Goal: Task Accomplishment & Management: Manage account settings

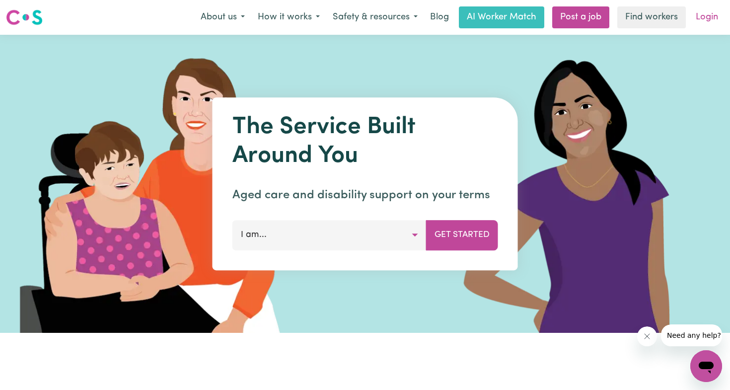
click at [704, 19] on link "Login" at bounding box center [707, 17] width 34 height 22
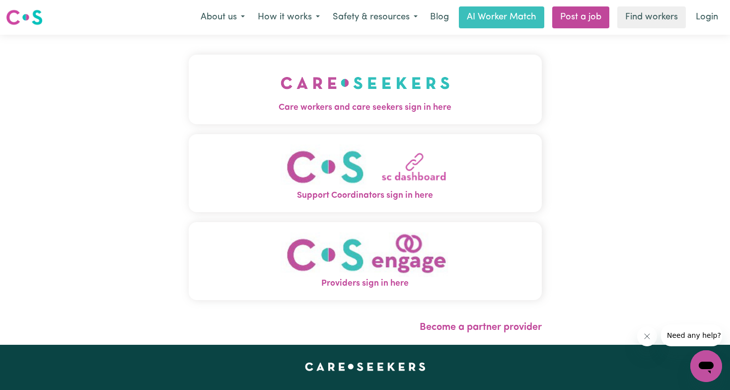
click at [410, 179] on img "Support Coordinators sign in here" at bounding box center [365, 166] width 169 height 45
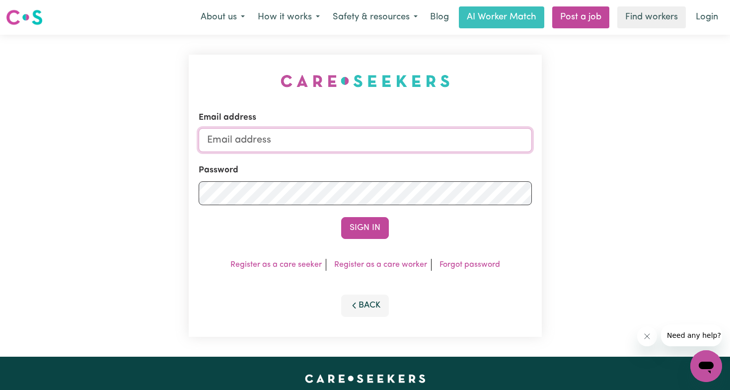
type input "daniel@circleconnect.com.au"
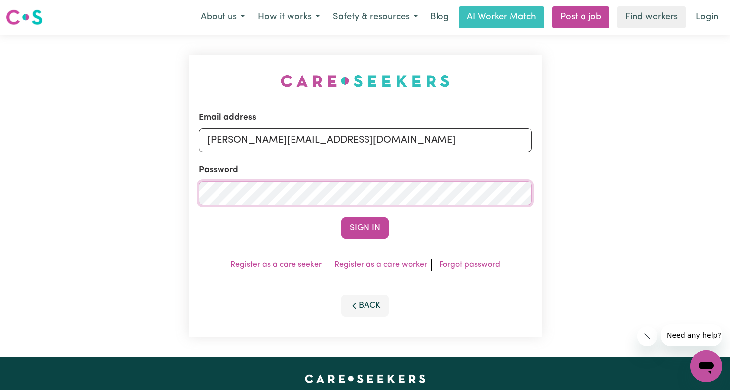
click at [365, 227] on button "Sign In" at bounding box center [365, 228] width 48 height 22
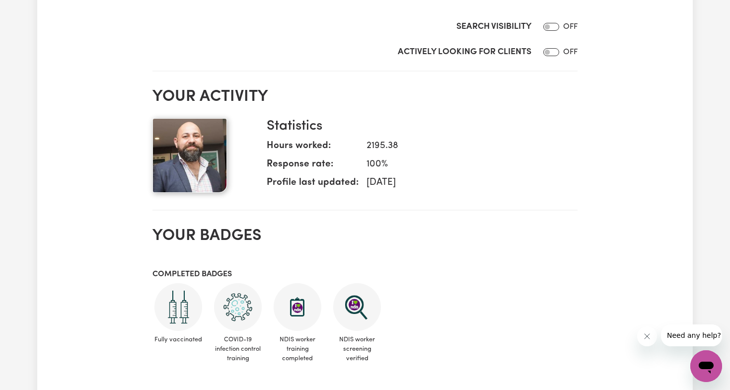
scroll to position [352, 0]
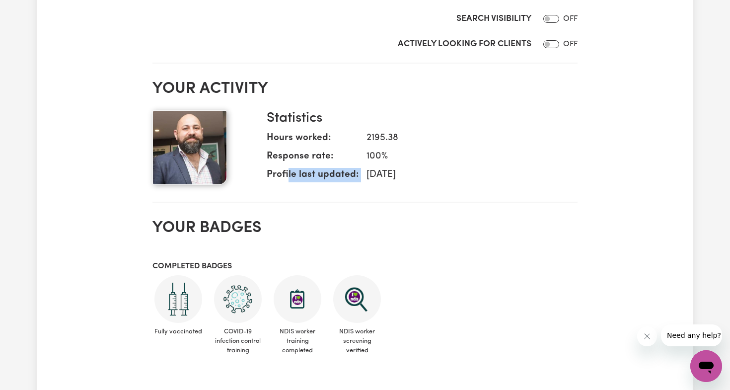
drag, startPoint x: 330, startPoint y: 171, endPoint x: 454, endPoint y: 170, distance: 124.2
click at [366, 170] on dl "Hours worked: 2195.38 Response rate: 100 % Profile last updated: 4 September, 2…" at bounding box center [418, 158] width 303 height 55
drag, startPoint x: 446, startPoint y: 170, endPoint x: 375, endPoint y: 165, distance: 71.2
click at [384, 170] on dd "4 September, 2025" at bounding box center [464, 175] width 211 height 14
drag, startPoint x: 363, startPoint y: 136, endPoint x: 407, endPoint y: 134, distance: 44.3
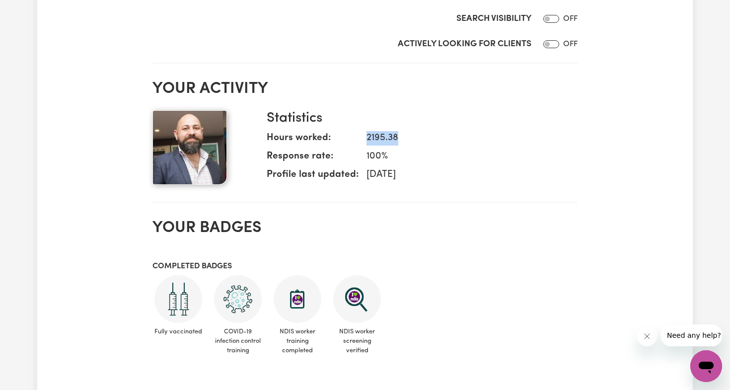
click at [406, 134] on dd "2195.38" at bounding box center [464, 138] width 211 height 14
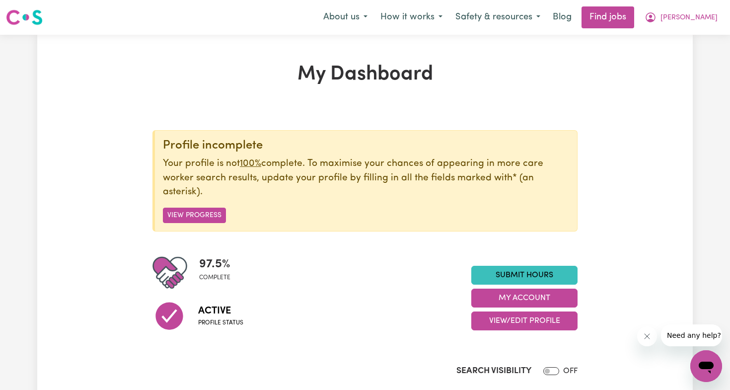
scroll to position [0, 0]
click at [696, 16] on span "Daniel" at bounding box center [688, 17] width 57 height 11
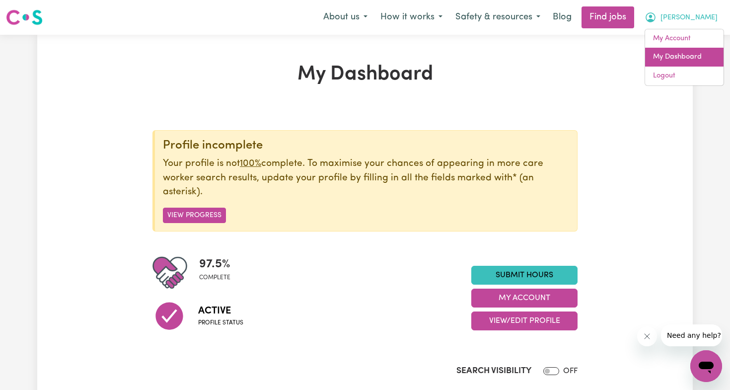
click at [672, 54] on link "My Dashboard" at bounding box center [684, 57] width 78 height 19
click at [657, 35] on link "My Account" at bounding box center [684, 38] width 78 height 19
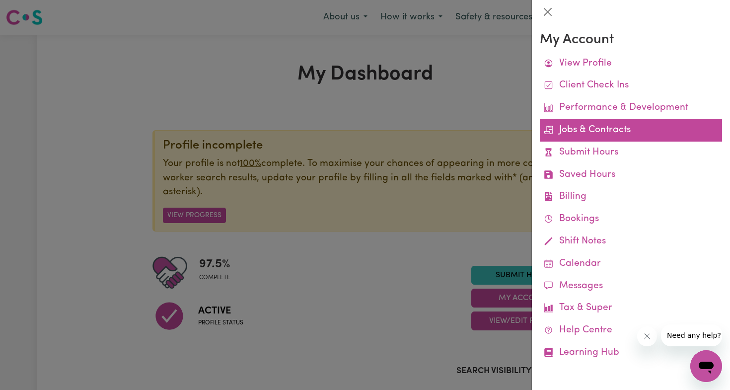
click at [578, 130] on link "Jobs & Contracts" at bounding box center [631, 130] width 182 height 22
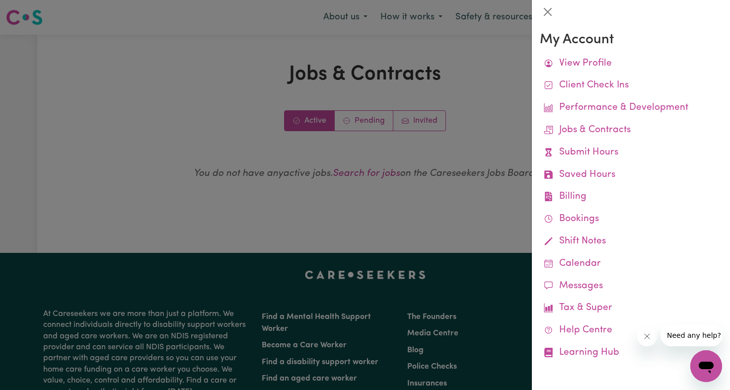
click at [414, 198] on div at bounding box center [365, 195] width 730 height 390
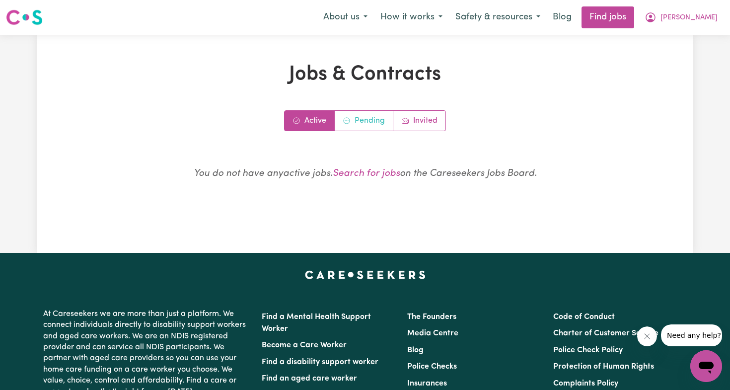
drag, startPoint x: 365, startPoint y: 122, endPoint x: 368, endPoint y: 128, distance: 6.2
click at [365, 122] on link "Pending" at bounding box center [364, 121] width 59 height 20
click at [416, 120] on link "Invited" at bounding box center [419, 121] width 52 height 20
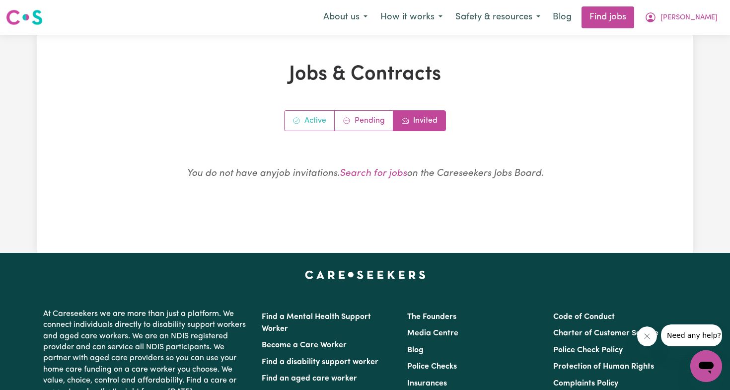
click at [303, 122] on link "Active" at bounding box center [310, 121] width 50 height 20
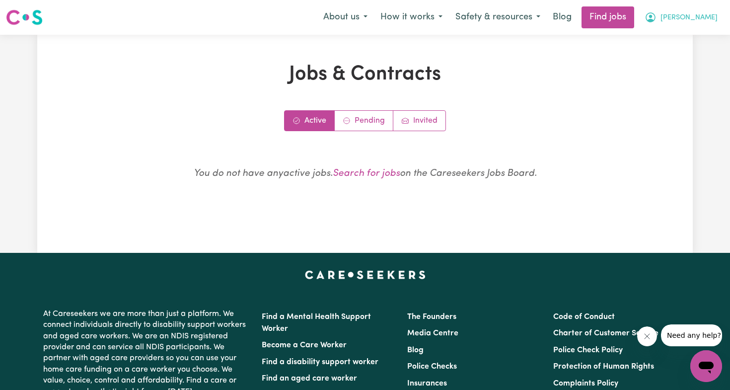
click at [708, 19] on span "Daniel" at bounding box center [688, 17] width 57 height 11
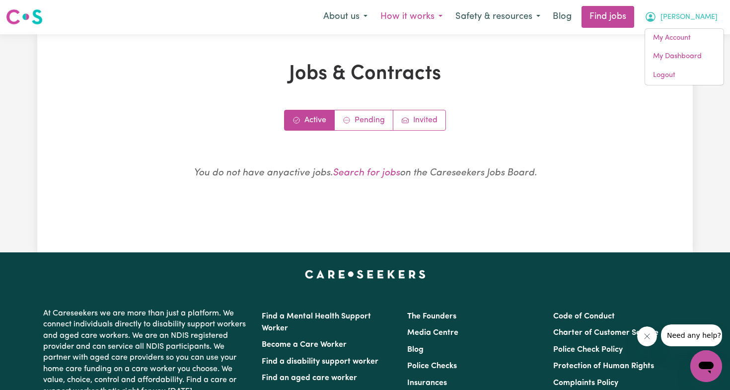
click at [447, 12] on button "How it works" at bounding box center [411, 16] width 75 height 21
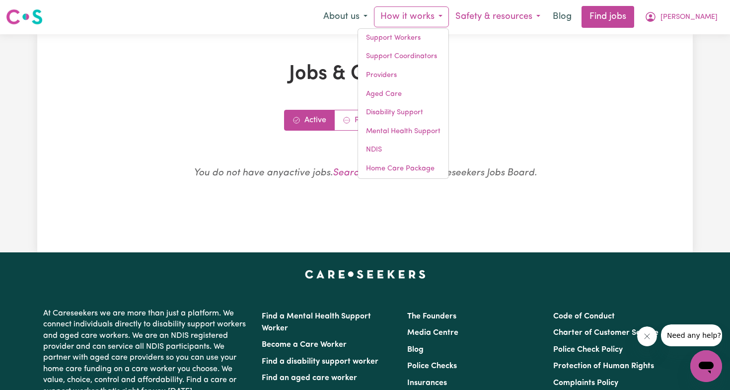
click at [514, 16] on button "Safety & resources" at bounding box center [498, 16] width 98 height 21
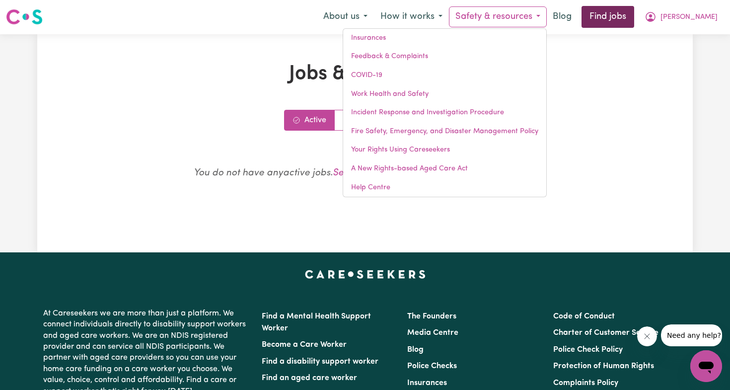
click at [634, 17] on link "Find jobs" at bounding box center [608, 17] width 53 height 22
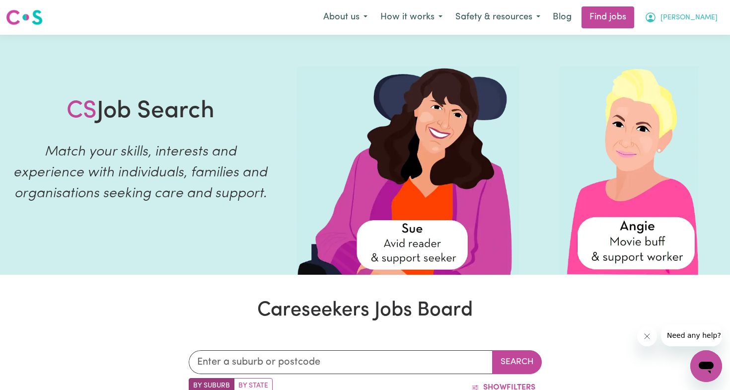
click at [699, 16] on span "Daniel" at bounding box center [688, 17] width 57 height 11
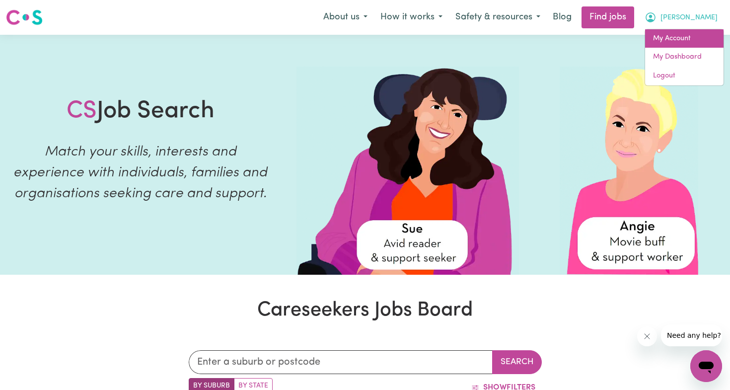
click at [671, 41] on link "My Account" at bounding box center [684, 38] width 78 height 19
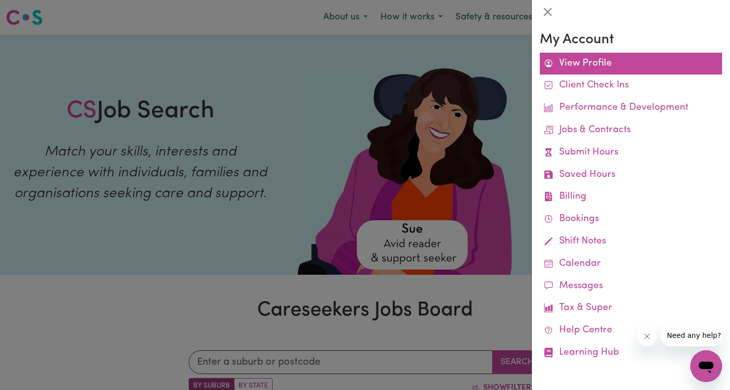
click at [561, 61] on link "View Profile" at bounding box center [631, 64] width 182 height 22
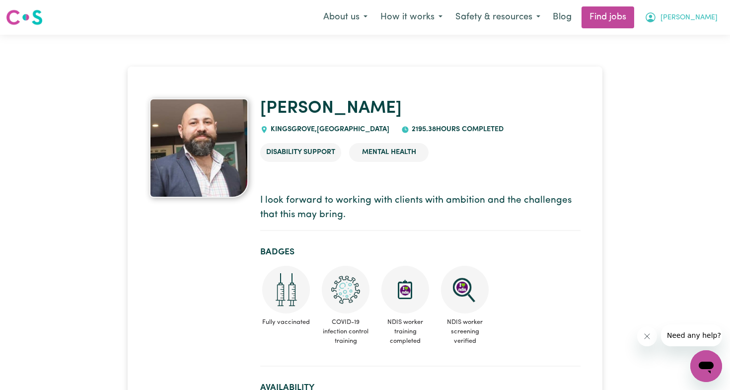
click at [700, 18] on span "Daniel" at bounding box center [688, 17] width 57 height 11
click at [374, 17] on button "About us" at bounding box center [345, 17] width 57 height 21
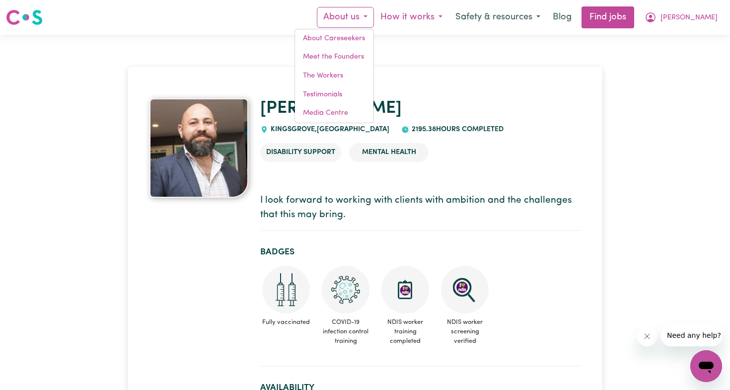
click at [445, 15] on button "How it works" at bounding box center [411, 17] width 75 height 21
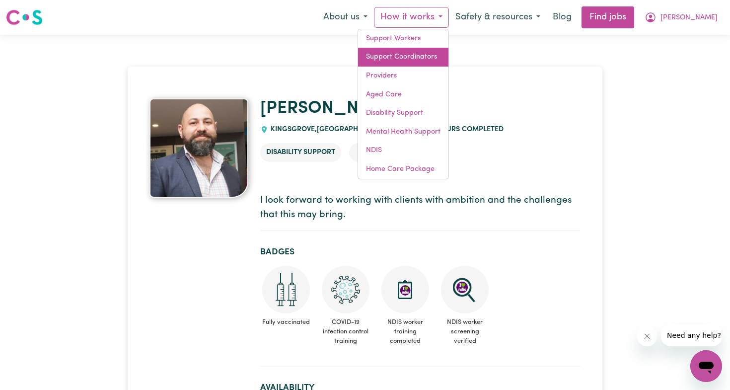
click at [420, 52] on link "Support Coordinators" at bounding box center [403, 57] width 90 height 19
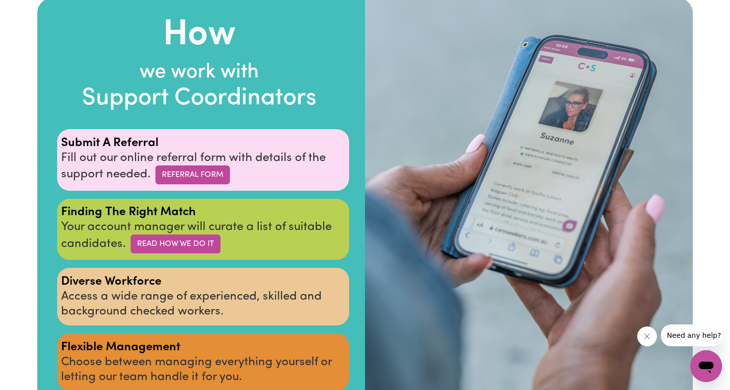
scroll to position [1672, 0]
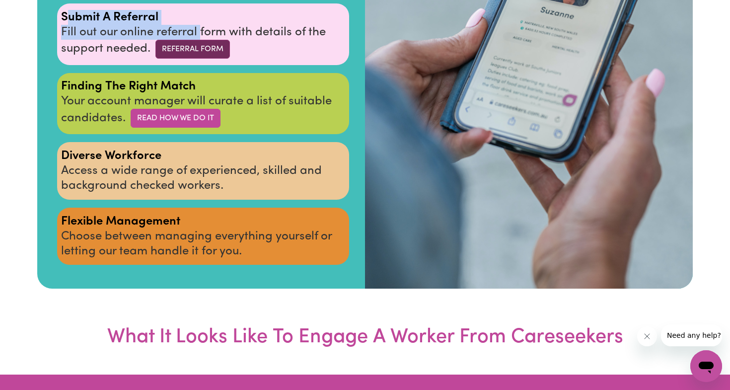
drag, startPoint x: 65, startPoint y: 183, endPoint x: 197, endPoint y: 206, distance: 134.0
click at [202, 55] on span "Submit A Referral Fill out our online referral form with details of the support…" at bounding box center [193, 33] width 265 height 44
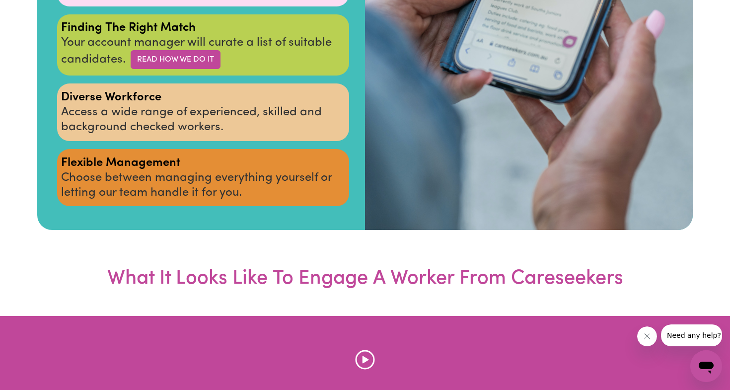
scroll to position [1769, 0]
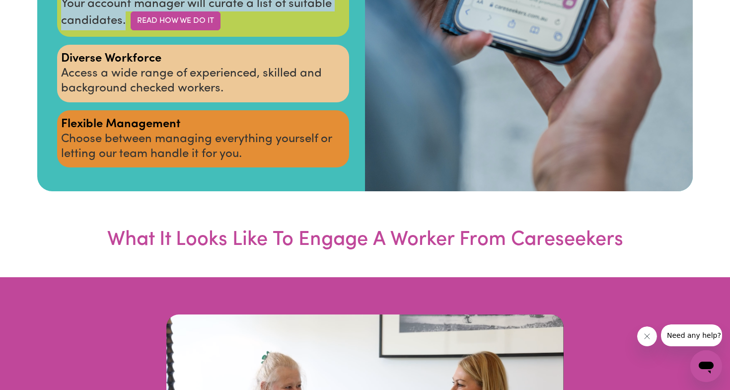
drag, startPoint x: 62, startPoint y: 154, endPoint x: 247, endPoint y: 181, distance: 187.2
click at [247, 37] on div "Finding The Right Match Your account manager will curate a list of suitable can…" at bounding box center [203, 7] width 292 height 62
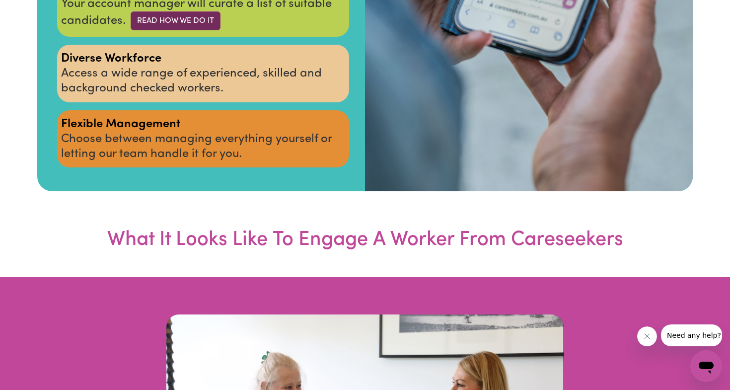
drag, startPoint x: 241, startPoint y: 172, endPoint x: 149, endPoint y: 189, distance: 92.9
click at [237, 27] on span "Finding The Right Match Your account manager will curate a list of suitable can…" at bounding box center [196, 5] width 271 height 44
click at [176, 30] on link "READ HOW WE DO IT" at bounding box center [176, 20] width 90 height 19
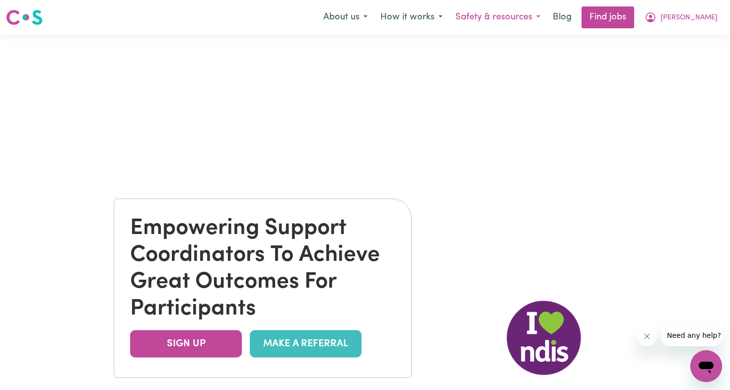
scroll to position [0, 0]
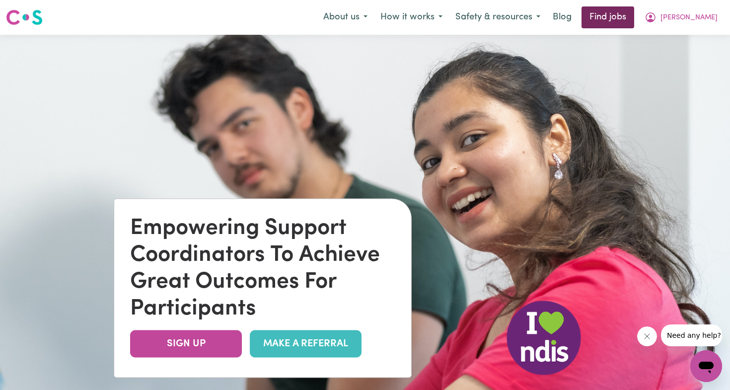
click at [634, 17] on link "Find jobs" at bounding box center [608, 17] width 53 height 22
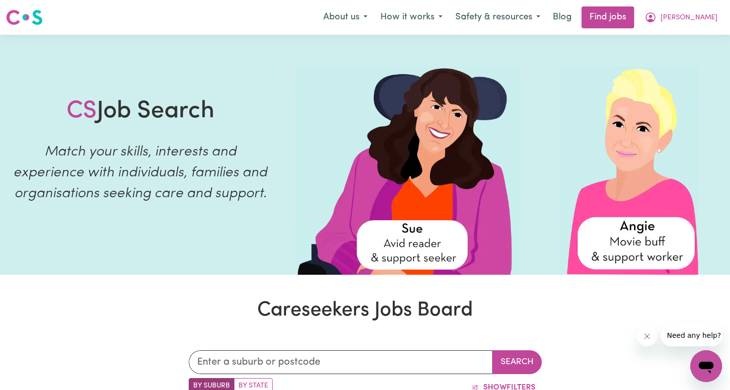
scroll to position [89, 0]
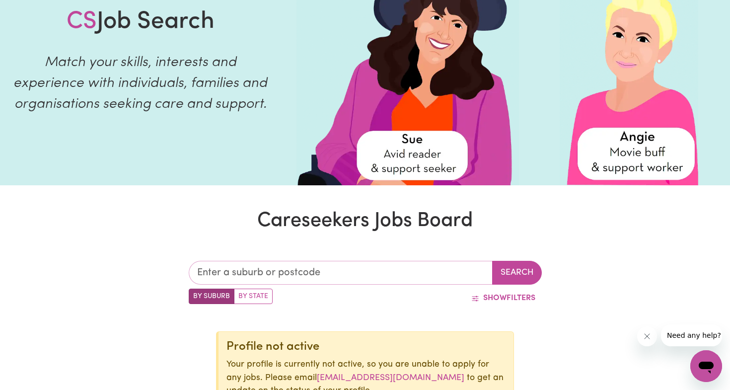
drag, startPoint x: 278, startPoint y: 273, endPoint x: 287, endPoint y: 271, distance: 9.2
click at [279, 273] on input "text" at bounding box center [341, 273] width 304 height 24
click at [514, 300] on button "Show Filters" at bounding box center [503, 298] width 77 height 19
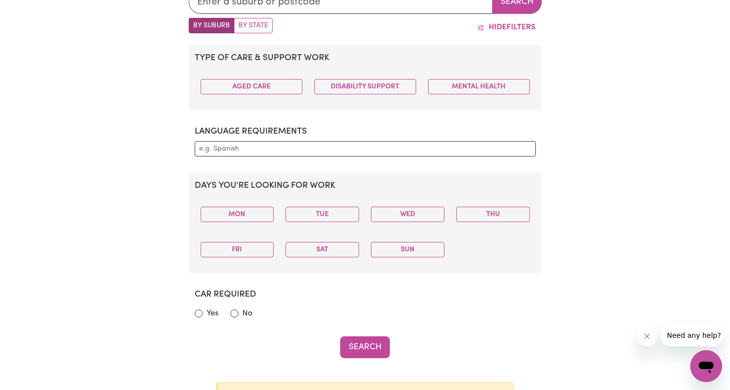
scroll to position [416, 0]
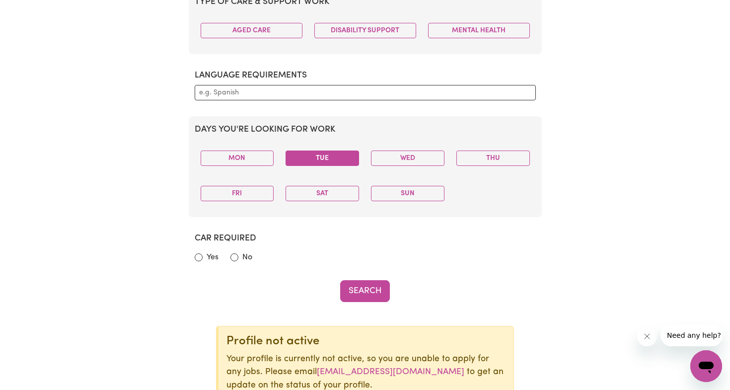
click at [319, 153] on button "Tue" at bounding box center [322, 157] width 73 height 15
click at [235, 258] on input "No" at bounding box center [234, 257] width 8 height 8
radio input "true"
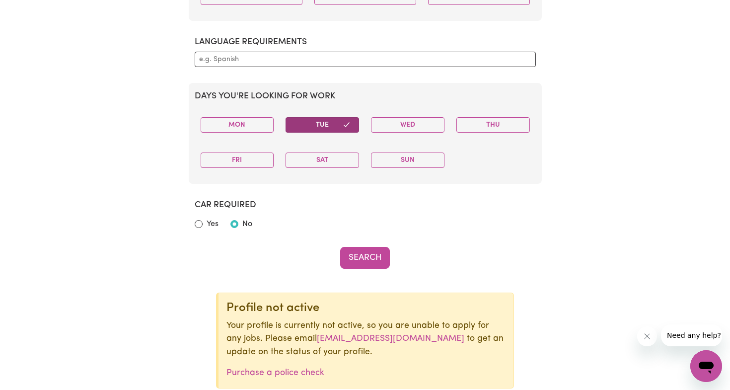
scroll to position [425, 0]
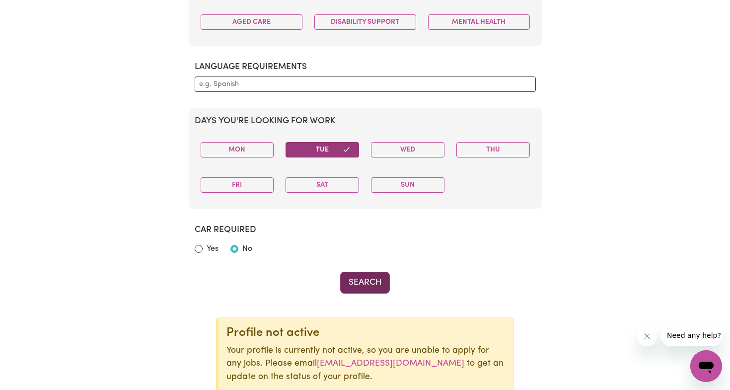
click at [361, 286] on button "Search" at bounding box center [365, 283] width 50 height 22
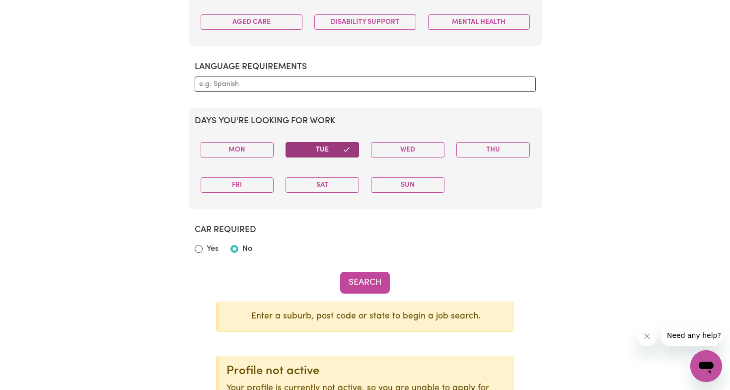
click at [242, 90] on div at bounding box center [365, 83] width 341 height 15
type input "S"
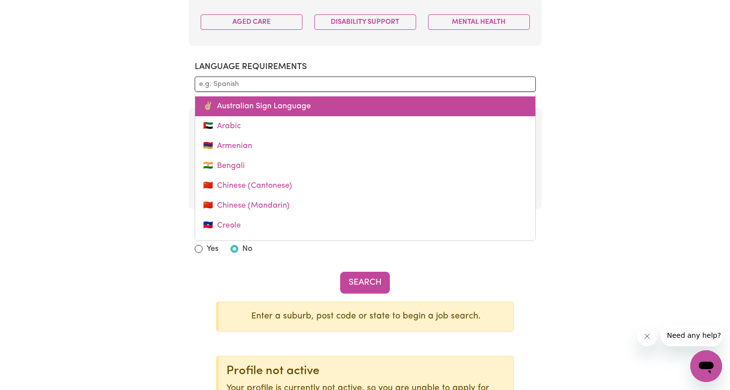
click at [289, 108] on link "✌🏼 Australian Sign Language" at bounding box center [365, 106] width 340 height 20
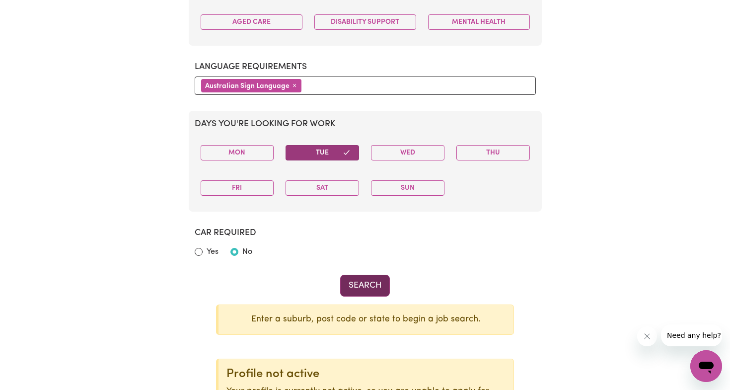
click at [357, 286] on button "Search" at bounding box center [365, 286] width 50 height 22
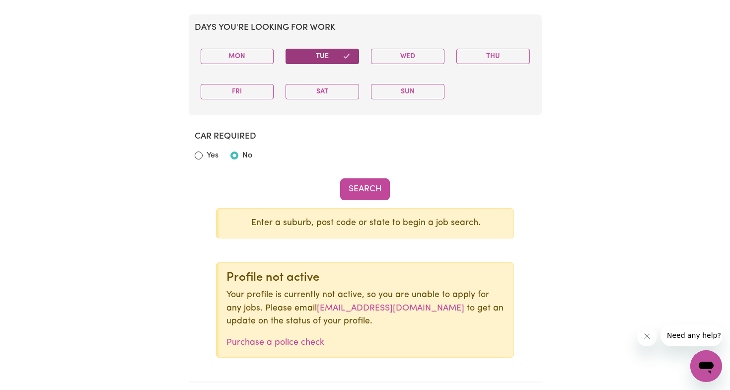
scroll to position [483, 0]
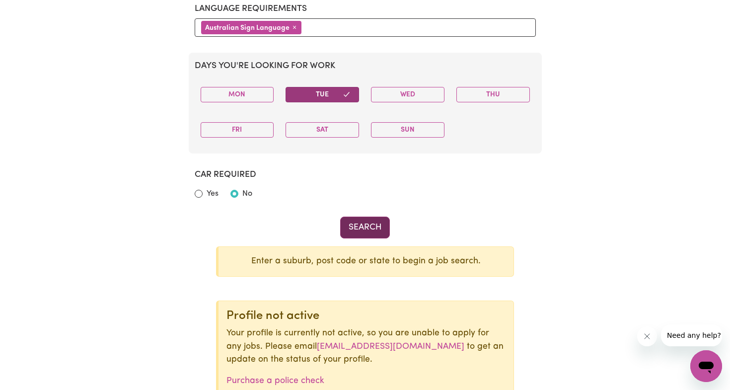
click at [367, 225] on button "Search" at bounding box center [365, 228] width 50 height 22
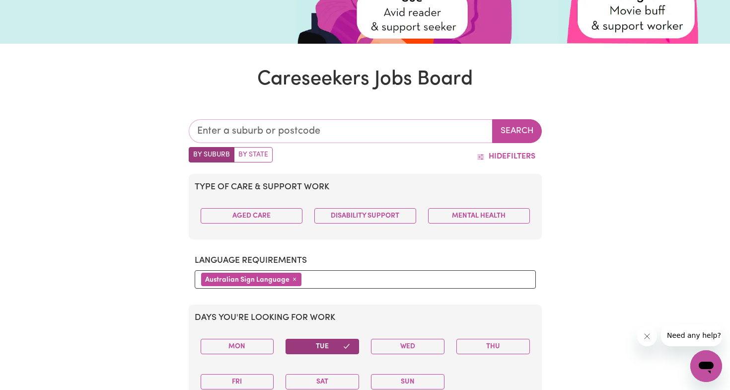
click at [233, 132] on input "text" at bounding box center [341, 131] width 304 height 24
type input "Sydney"
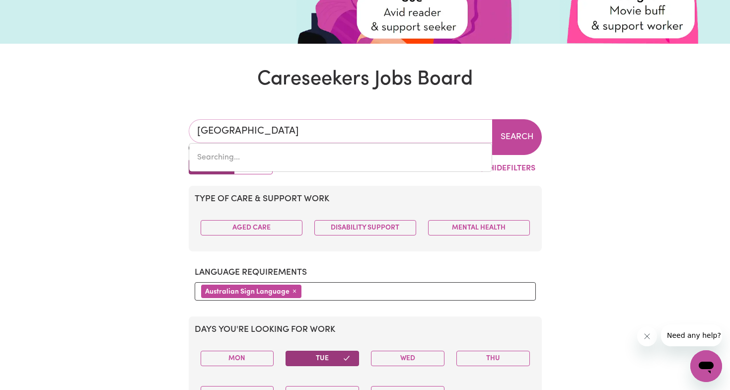
type input "Sydney, New South Wales, 2000"
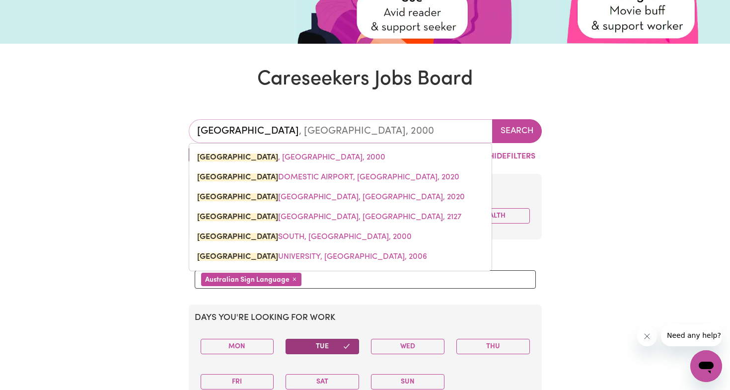
click at [266, 160] on span "SYDNEY , New South Wales, 2000" at bounding box center [291, 157] width 188 height 8
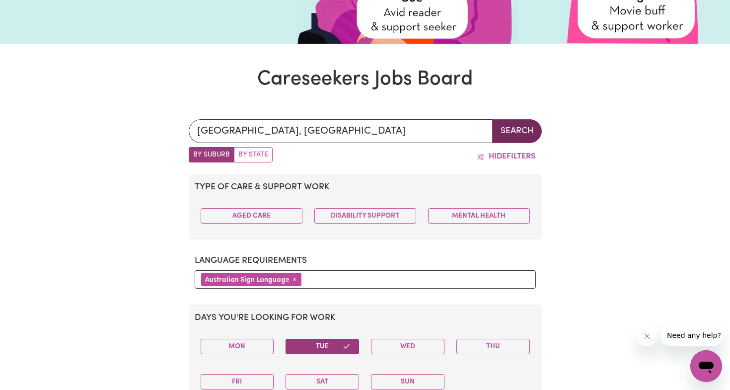
click at [505, 126] on button "Search" at bounding box center [517, 131] width 50 height 24
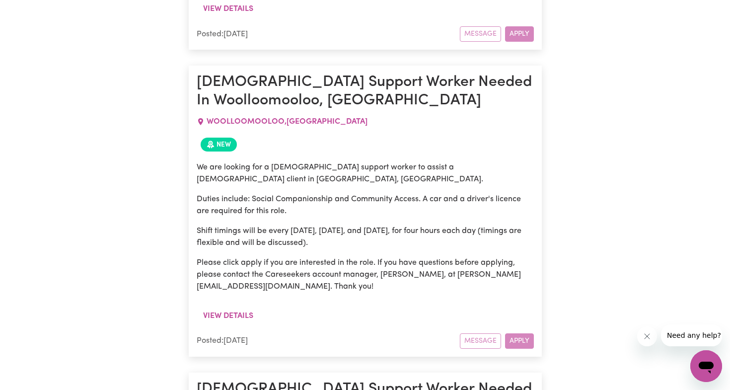
scroll to position [1044, 0]
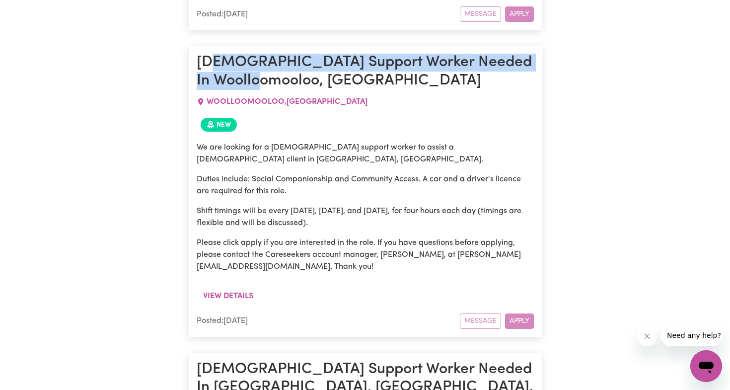
drag, startPoint x: 211, startPoint y: 62, endPoint x: 292, endPoint y: 166, distance: 131.6
click at [349, 81] on h1 "Female Support Worker Needed In Woolloomooloo, NSW" at bounding box center [365, 72] width 337 height 36
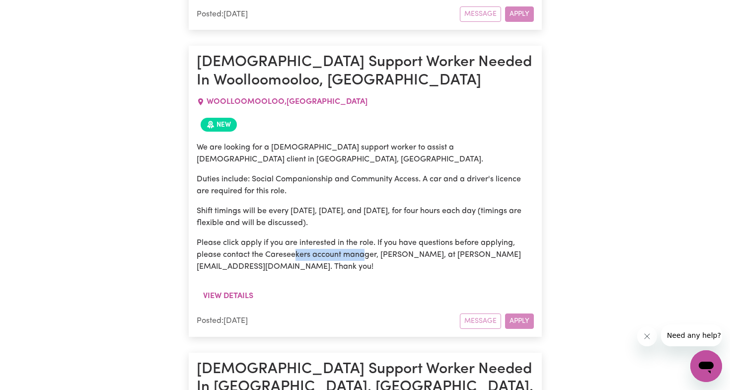
drag, startPoint x: 350, startPoint y: 244, endPoint x: 361, endPoint y: 241, distance: 11.5
click at [365, 245] on p "Please click apply if you are interested in the role. If you have questions bef…" at bounding box center [365, 255] width 337 height 36
click at [230, 287] on button "View details" at bounding box center [228, 296] width 63 height 19
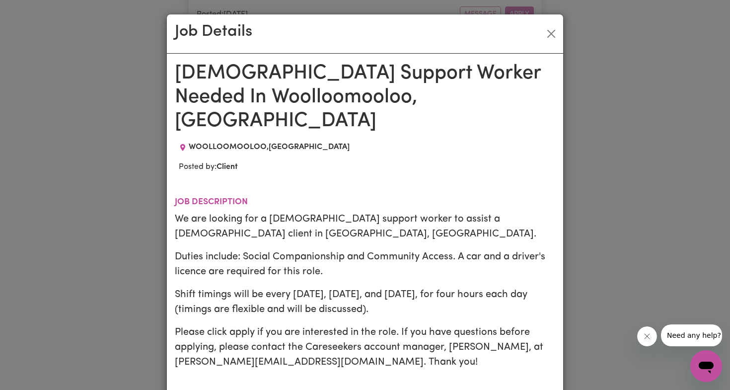
scroll to position [0, 0]
drag, startPoint x: 545, startPoint y: 33, endPoint x: 535, endPoint y: 42, distance: 13.7
click at [545, 33] on button "Close" at bounding box center [551, 34] width 16 height 16
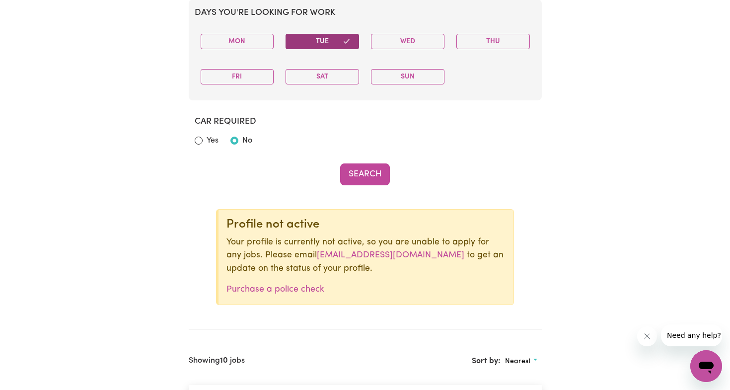
scroll to position [350, 0]
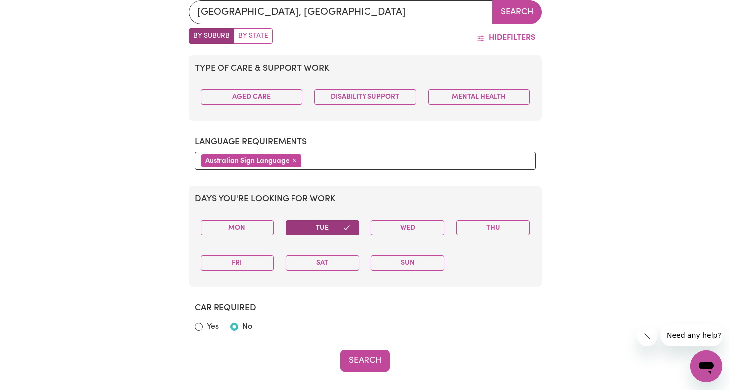
click at [296, 160] on button "× Remove" at bounding box center [295, 160] width 10 height 11
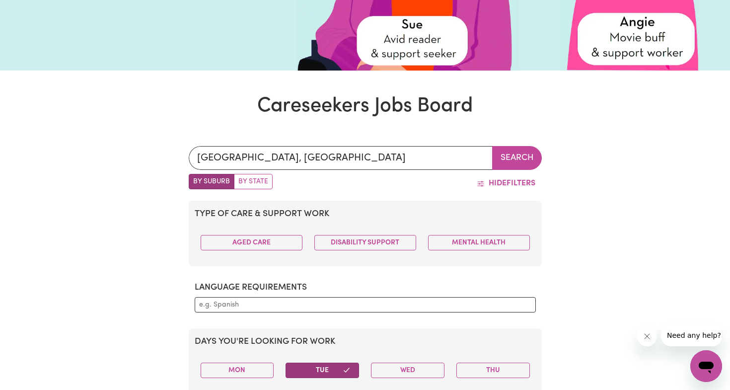
scroll to position [328, 0]
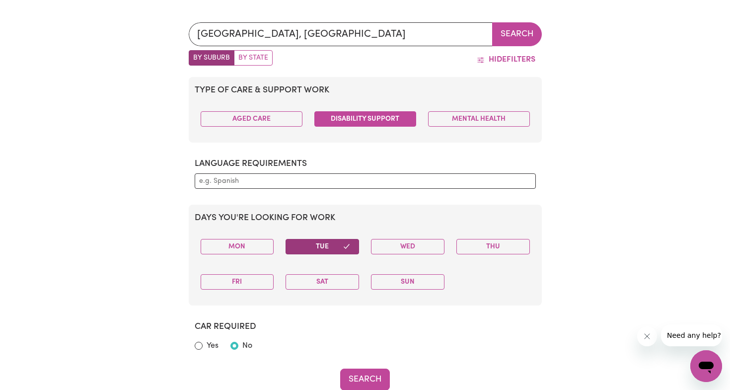
click at [365, 125] on button "Disability Support" at bounding box center [365, 118] width 102 height 15
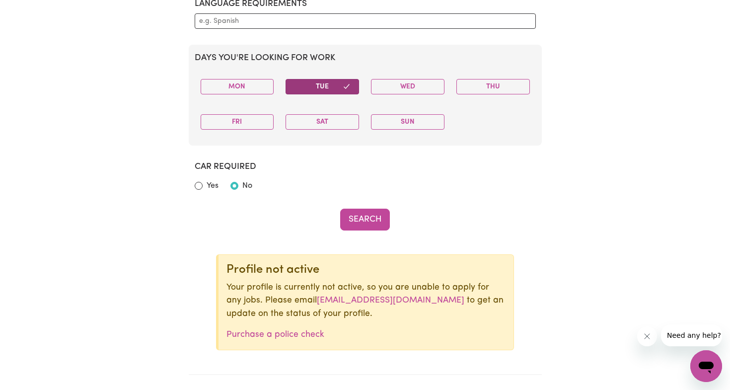
scroll to position [517, 0]
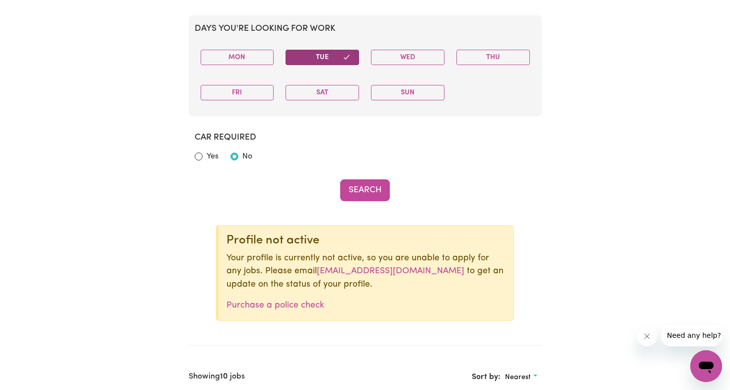
click at [352, 192] on button "Search" at bounding box center [365, 190] width 50 height 22
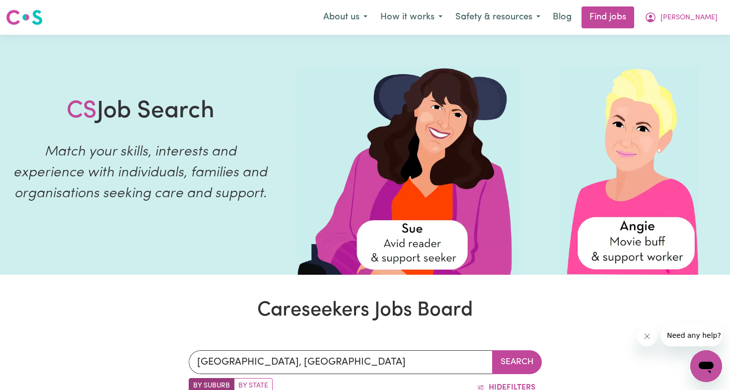
scroll to position [99, 0]
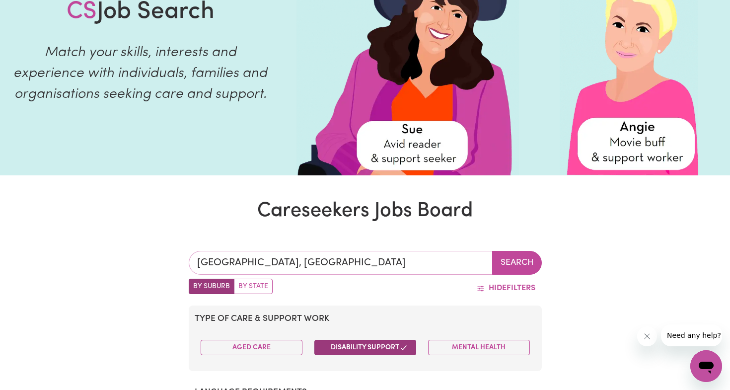
type input "SYDNEY, New South Wales, 2000"
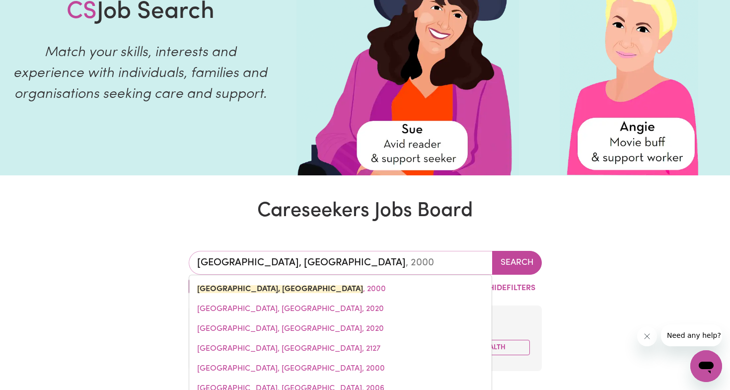
drag, startPoint x: 320, startPoint y: 260, endPoint x: 108, endPoint y: 253, distance: 212.1
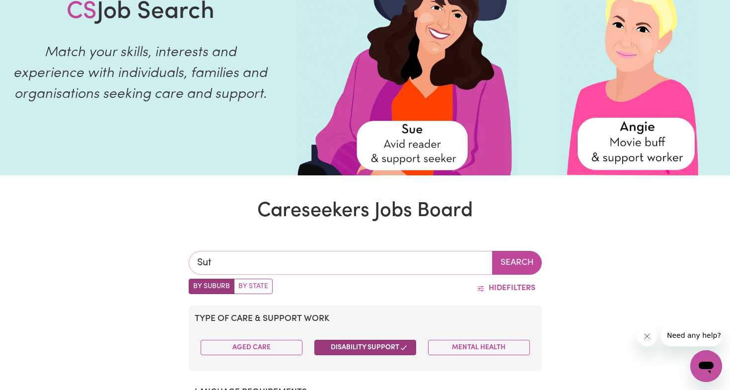
type input "Suth"
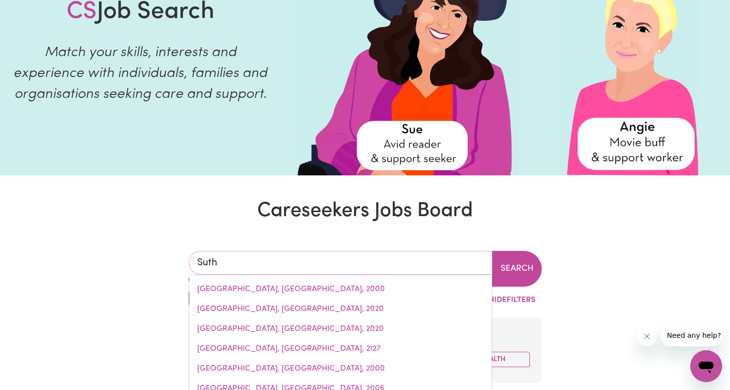
type input "SuthERLAND, New South Wales, 2232"
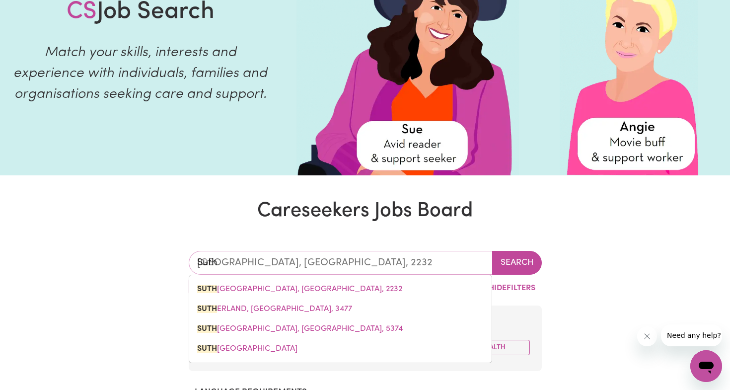
type input "Such"
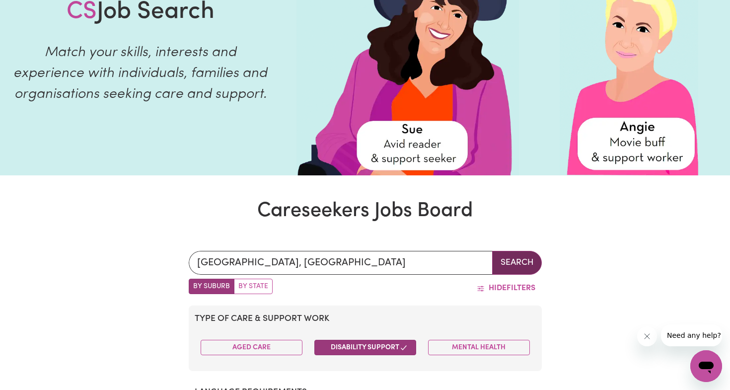
click at [511, 260] on button "Search" at bounding box center [517, 263] width 50 height 24
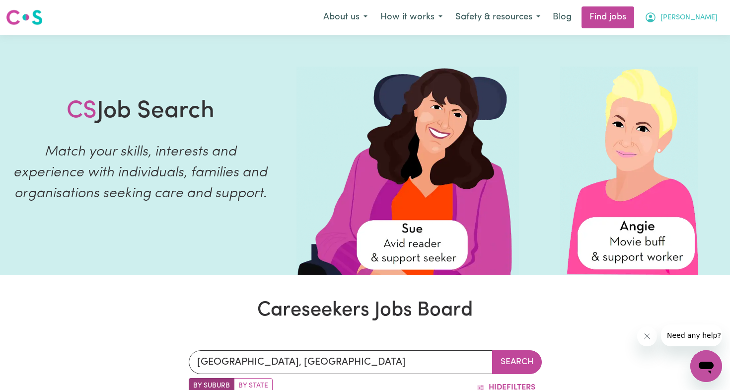
click at [699, 16] on span "Daniel" at bounding box center [688, 17] width 57 height 11
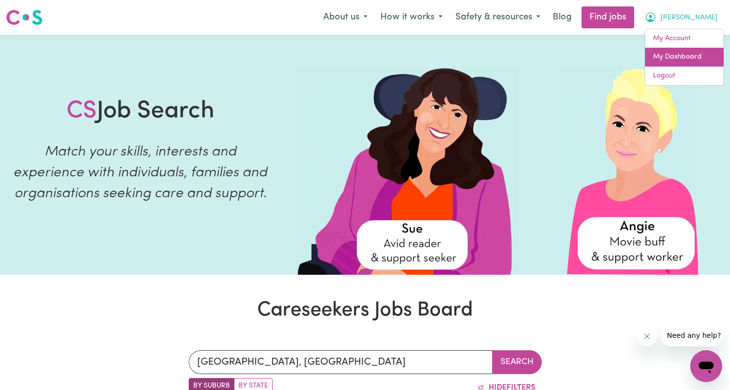
click at [669, 53] on link "My Dashboard" at bounding box center [684, 57] width 78 height 19
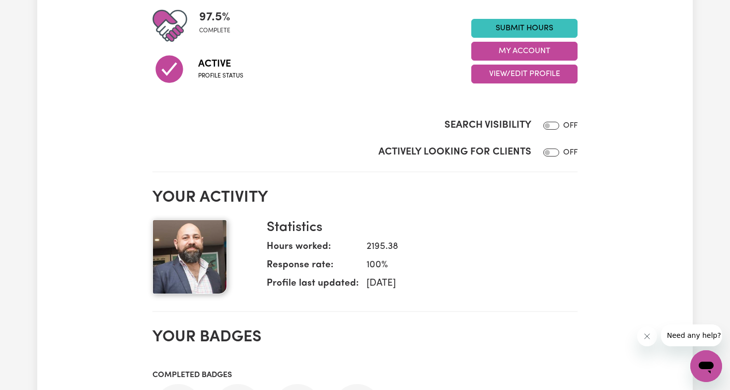
scroll to position [249, 0]
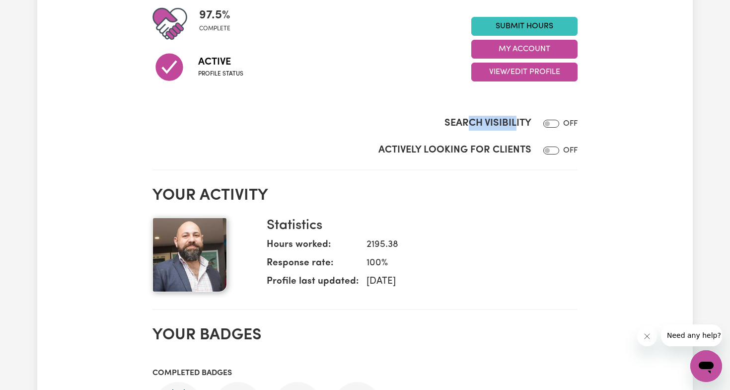
drag, startPoint x: 471, startPoint y: 121, endPoint x: 409, endPoint y: 154, distance: 70.6
click at [512, 116] on label "Search Visibility" at bounding box center [487, 123] width 87 height 15
click at [543, 120] on input "Search Visibility" at bounding box center [551, 124] width 16 height 8
checkbox input "true"
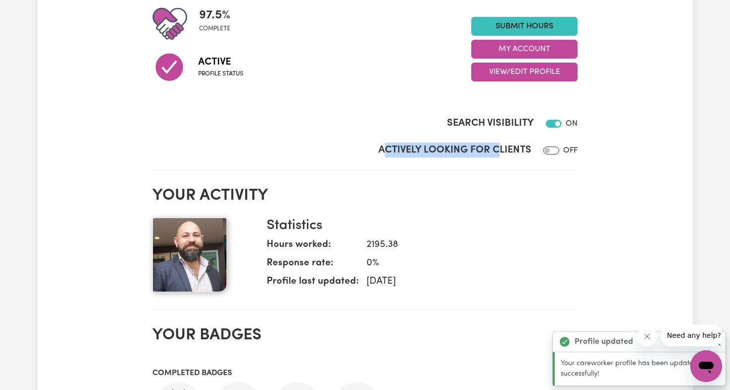
drag, startPoint x: 432, startPoint y: 149, endPoint x: 513, endPoint y: 147, distance: 81.5
click at [502, 144] on label "Actively Looking for Clients" at bounding box center [454, 150] width 153 height 15
click at [543, 146] on input "Actively Looking for Clients" at bounding box center [551, 150] width 16 height 8
checkbox input "true"
drag, startPoint x: 550, startPoint y: 124, endPoint x: 543, endPoint y: 130, distance: 8.5
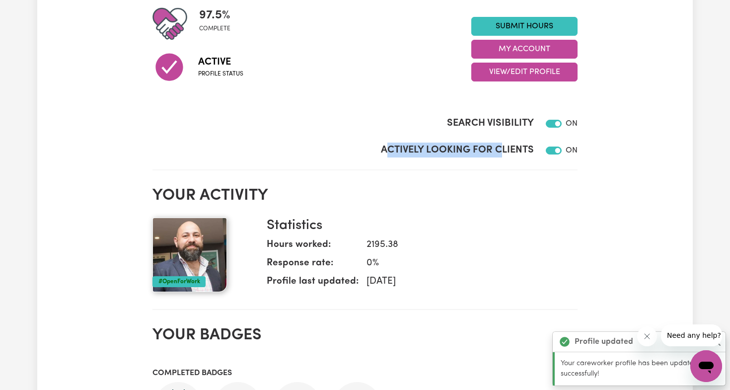
click at [551, 124] on input "Search Visibility" at bounding box center [554, 124] width 16 height 8
checkbox input "false"
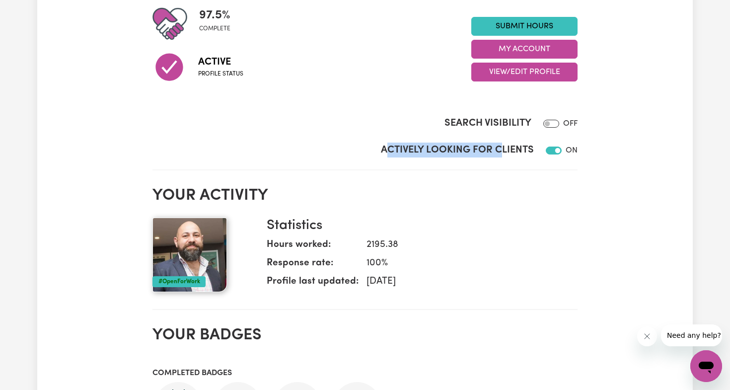
click at [553, 150] on input "Actively Looking for Clients" at bounding box center [554, 150] width 16 height 8
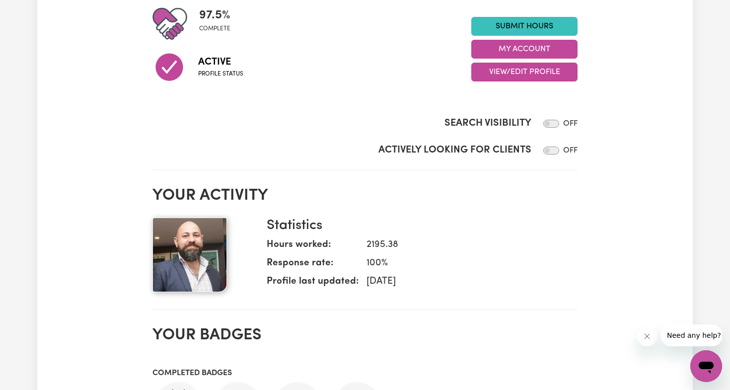
drag, startPoint x: 550, startPoint y: 147, endPoint x: 554, endPoint y: 150, distance: 5.3
click at [550, 147] on div at bounding box center [549, 151] width 20 height 12
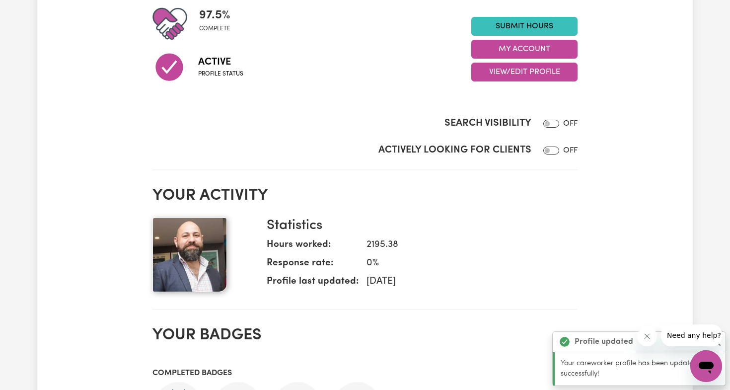
scroll to position [249, 0]
click at [551, 154] on div at bounding box center [549, 150] width 20 height 12
click at [551, 150] on input "Actively Looking for Clients" at bounding box center [551, 150] width 16 height 8
checkbox input "true"
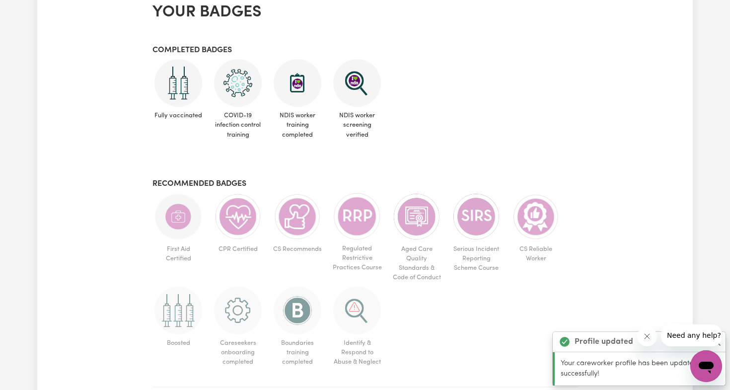
scroll to position [586, 0]
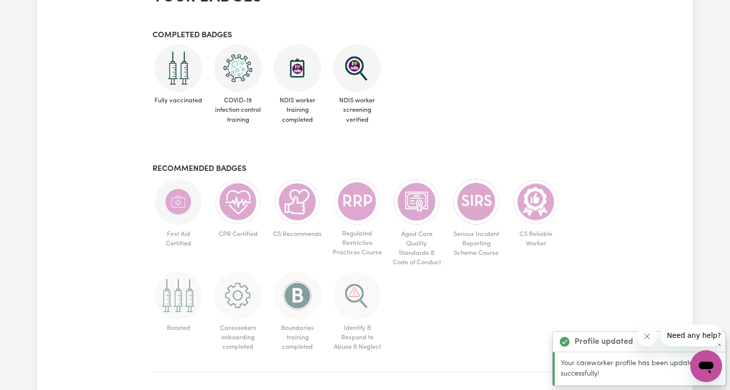
click at [645, 334] on icon "Close message from company" at bounding box center [646, 336] width 5 height 5
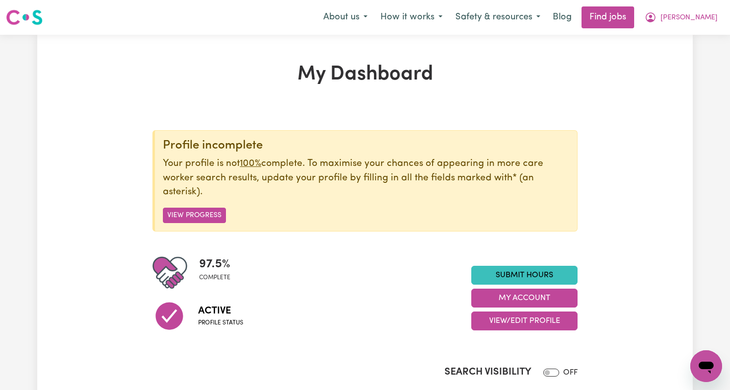
scroll to position [0, 0]
drag, startPoint x: 171, startPoint y: 159, endPoint x: 252, endPoint y: 166, distance: 81.7
click at [231, 164] on p "Your profile is not 100% complete. To maximise your chances of appearing in mor…" at bounding box center [366, 178] width 406 height 43
drag, startPoint x: 427, startPoint y: 161, endPoint x: 486, endPoint y: 164, distance: 59.2
click at [504, 162] on p "Your profile is not 100% complete. To maximise your chances of appearing in mor…" at bounding box center [366, 178] width 406 height 43
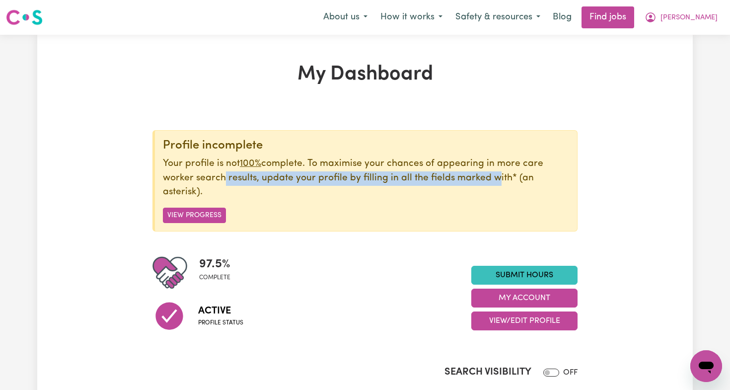
drag, startPoint x: 224, startPoint y: 177, endPoint x: 285, endPoint y: 200, distance: 64.6
click at [492, 176] on p "Your profile is not 100% complete. To maximise your chances of appearing in mor…" at bounding box center [366, 178] width 406 height 43
click at [193, 215] on button "View Progress" at bounding box center [194, 215] width 63 height 15
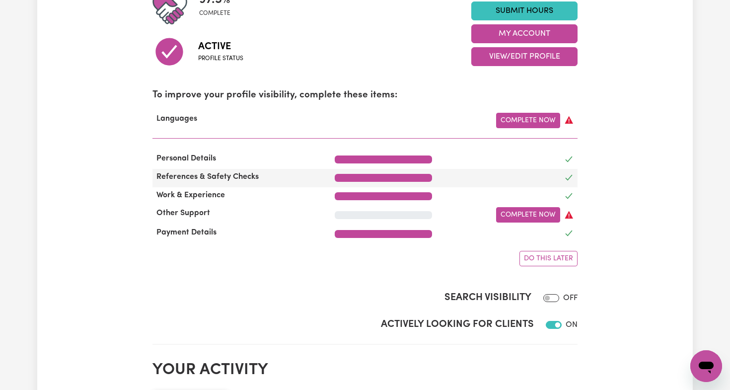
scroll to position [265, 0]
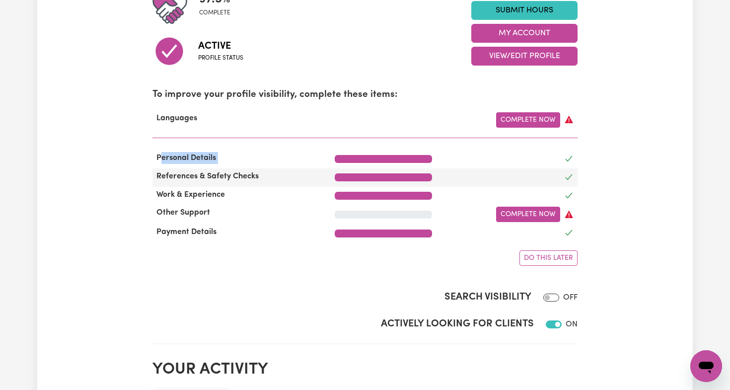
drag, startPoint x: 162, startPoint y: 155, endPoint x: 287, endPoint y: 178, distance: 126.2
click at [265, 167] on div "Profile incomplete Your profile is not 100% complete. To maximise your chances …" at bounding box center [364, 65] width 425 height 400
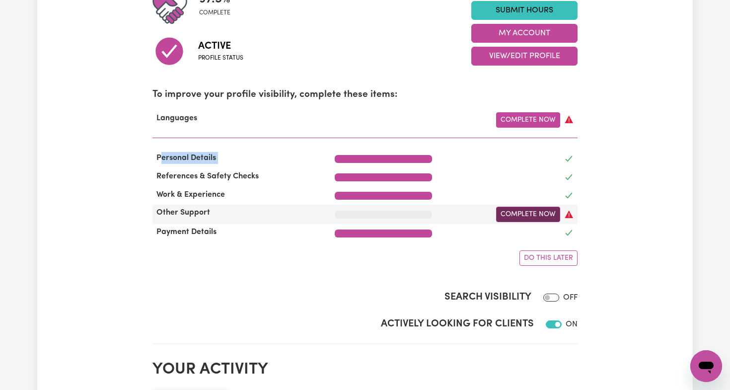
click at [542, 210] on link "Complete Now" at bounding box center [528, 214] width 64 height 15
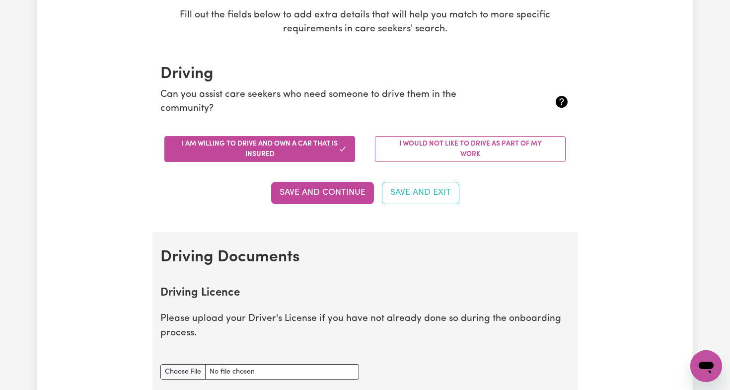
scroll to position [205, 0]
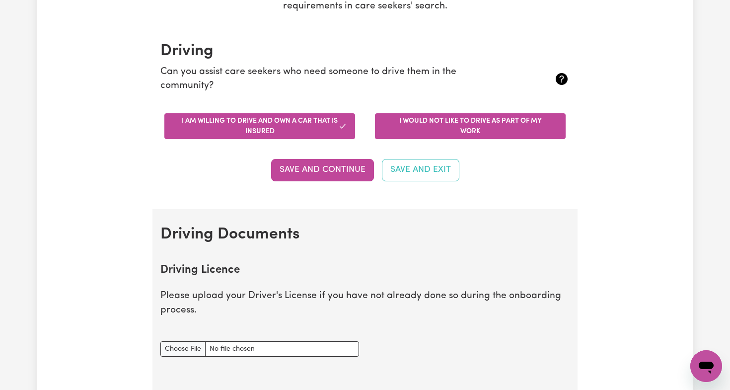
click at [471, 124] on button "I would not like to drive as part of my work" at bounding box center [470, 126] width 191 height 26
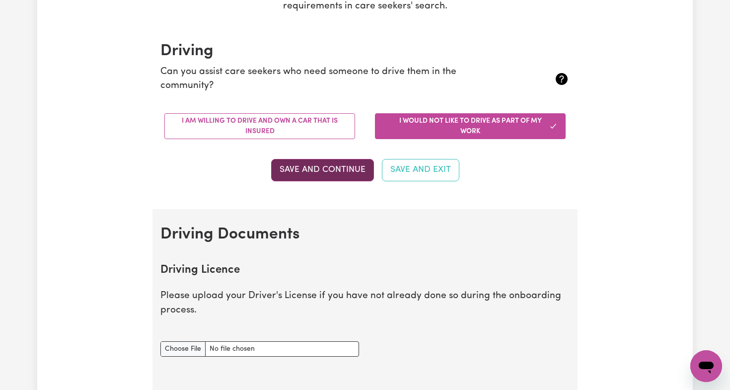
click at [332, 168] on button "Save and Continue" at bounding box center [322, 170] width 103 height 22
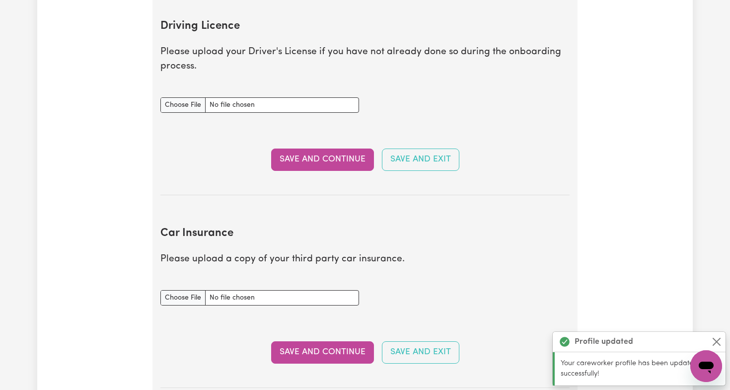
scroll to position [450, 0]
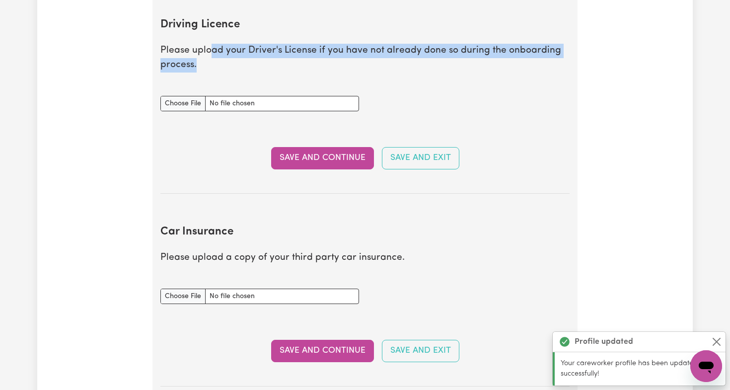
drag, startPoint x: 209, startPoint y: 45, endPoint x: 341, endPoint y: 54, distance: 132.9
click at [341, 54] on p "Please upload your Driver's License if you have not already done so during the …" at bounding box center [364, 58] width 409 height 29
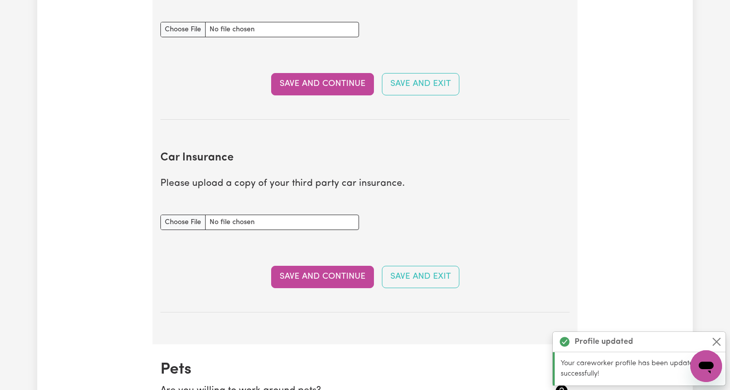
scroll to position [544, 0]
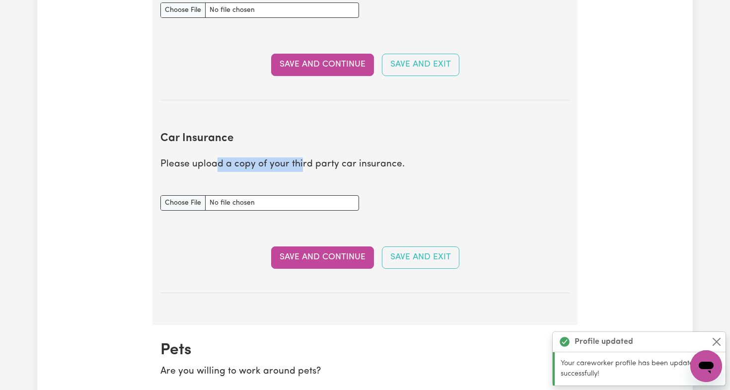
click at [299, 157] on p "Please upload a copy of your third party car insurance." at bounding box center [364, 164] width 409 height 14
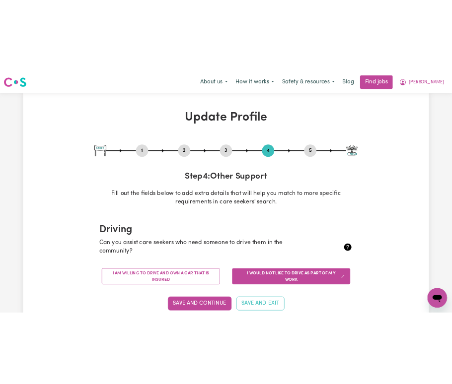
scroll to position [0, 0]
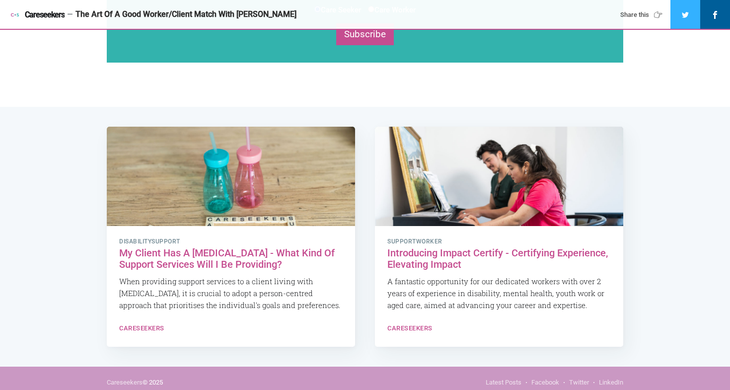
scroll to position [1382, 0]
